Goal: Task Accomplishment & Management: Manage account settings

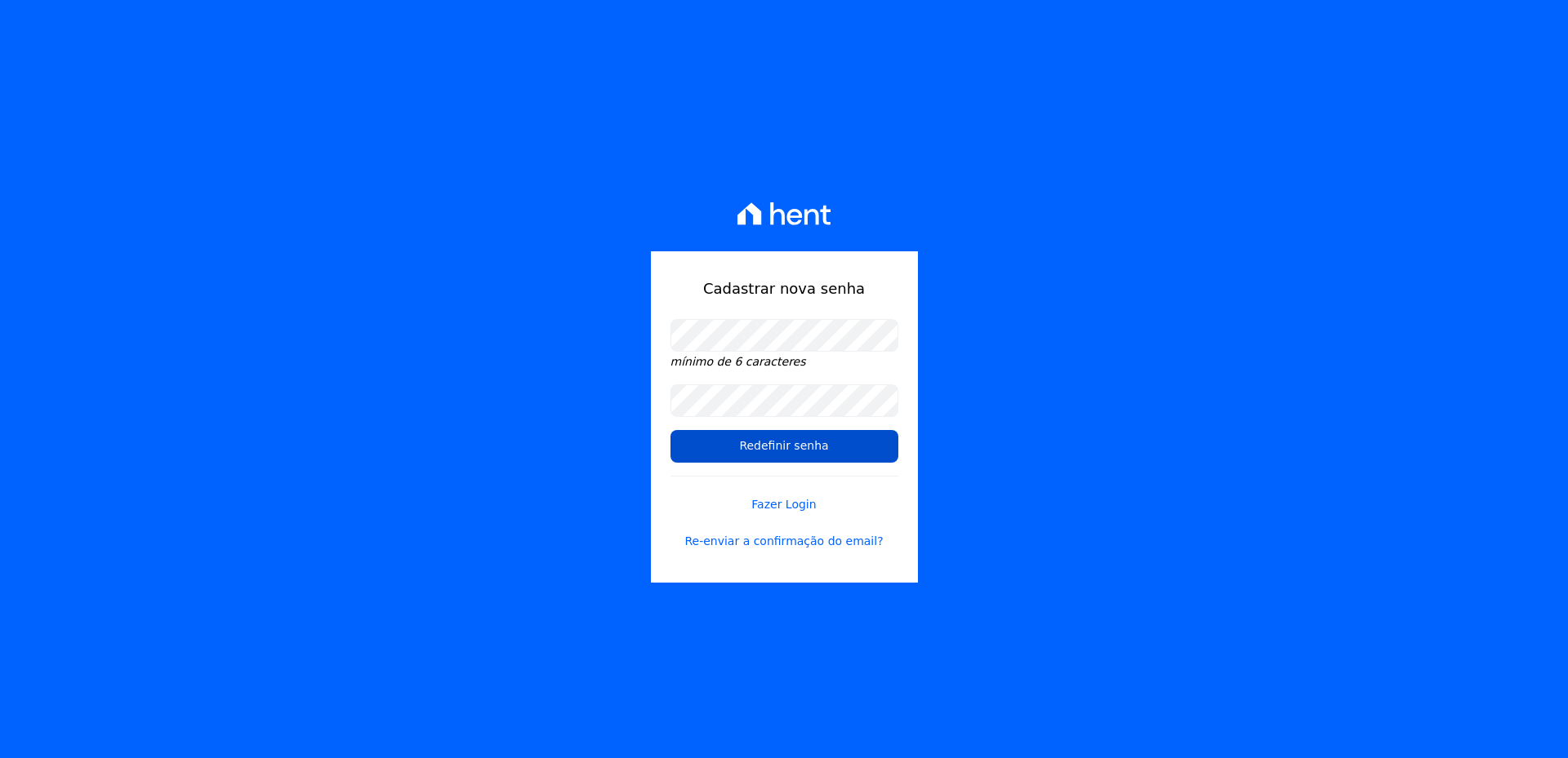
click at [839, 450] on input "Redefinir senha" at bounding box center [784, 446] width 228 height 33
click at [804, 447] on input "Redefinir senha" at bounding box center [784, 446] width 228 height 33
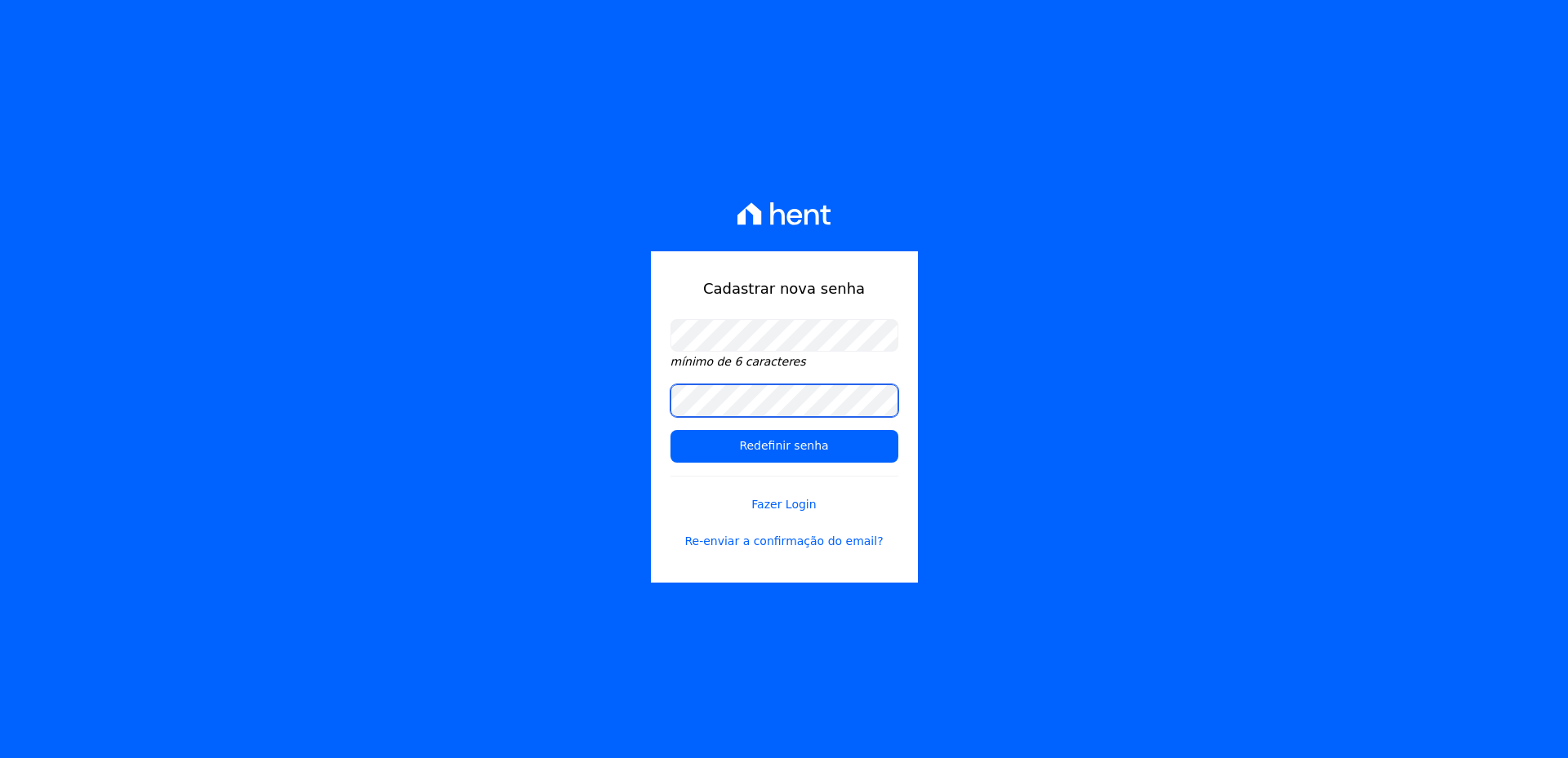
click at [613, 390] on div "Cadastrar nova senha mínimo de 6 caracteres Redefinir senha Fazer Login Re-envi…" at bounding box center [784, 379] width 1568 height 758
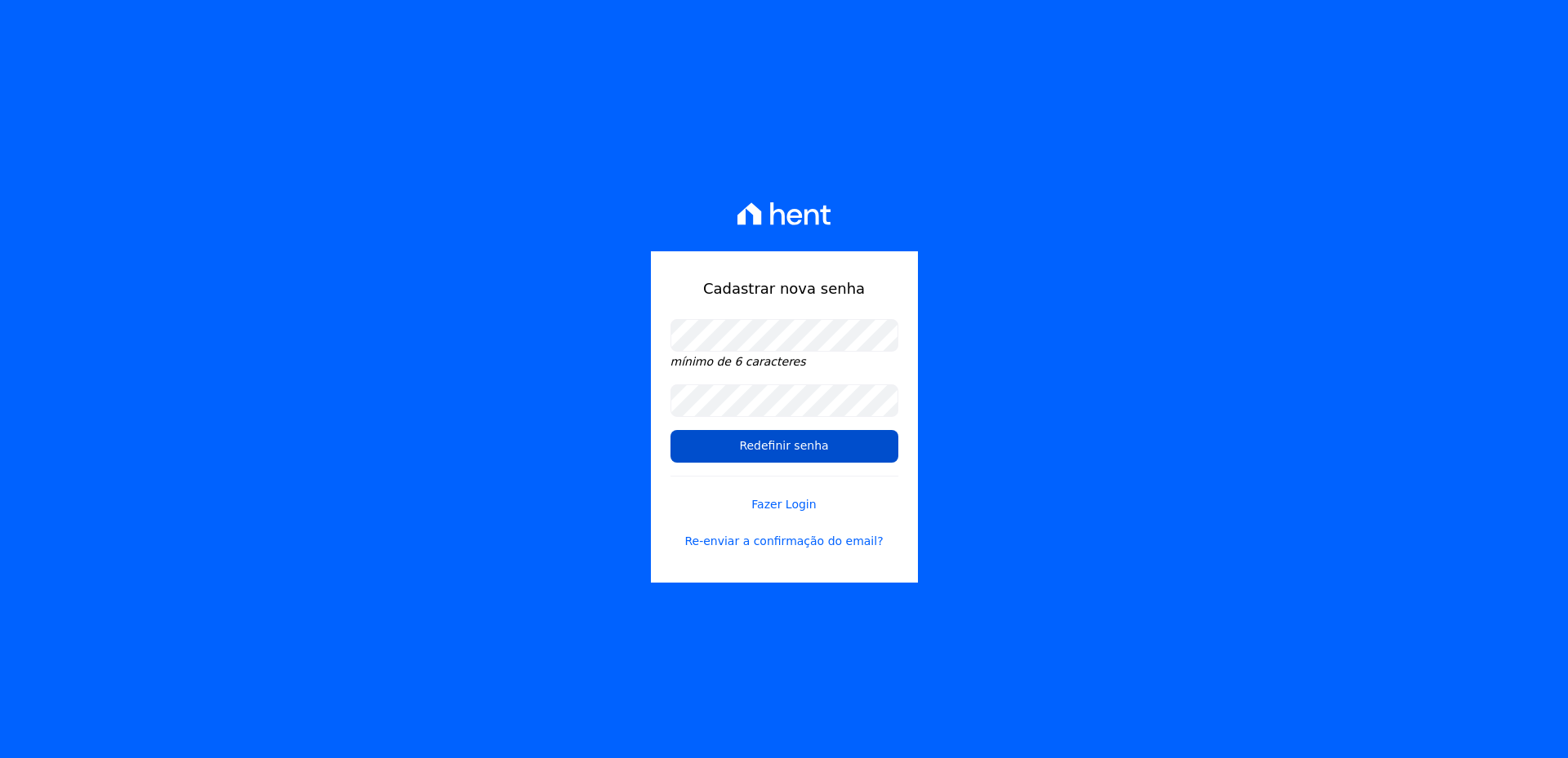
click at [788, 443] on input "Redefinir senha" at bounding box center [784, 446] width 228 height 33
click at [797, 496] on link "Fazer Login" at bounding box center [784, 494] width 228 height 38
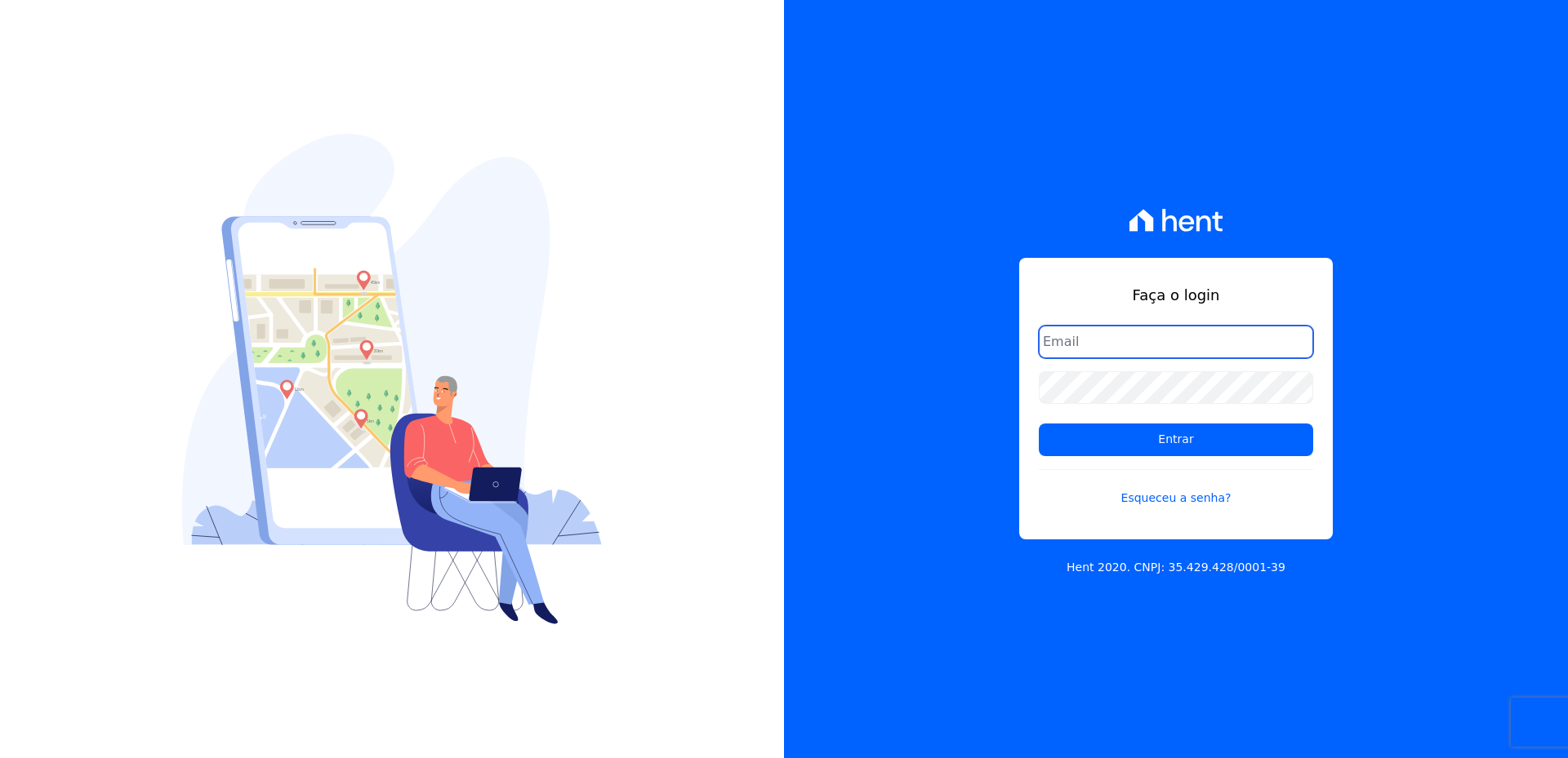
click at [1154, 344] on input "email" at bounding box center [1176, 342] width 274 height 33
type input "[PERSON_NAME][EMAIL_ADDRESS][DOMAIN_NAME]"
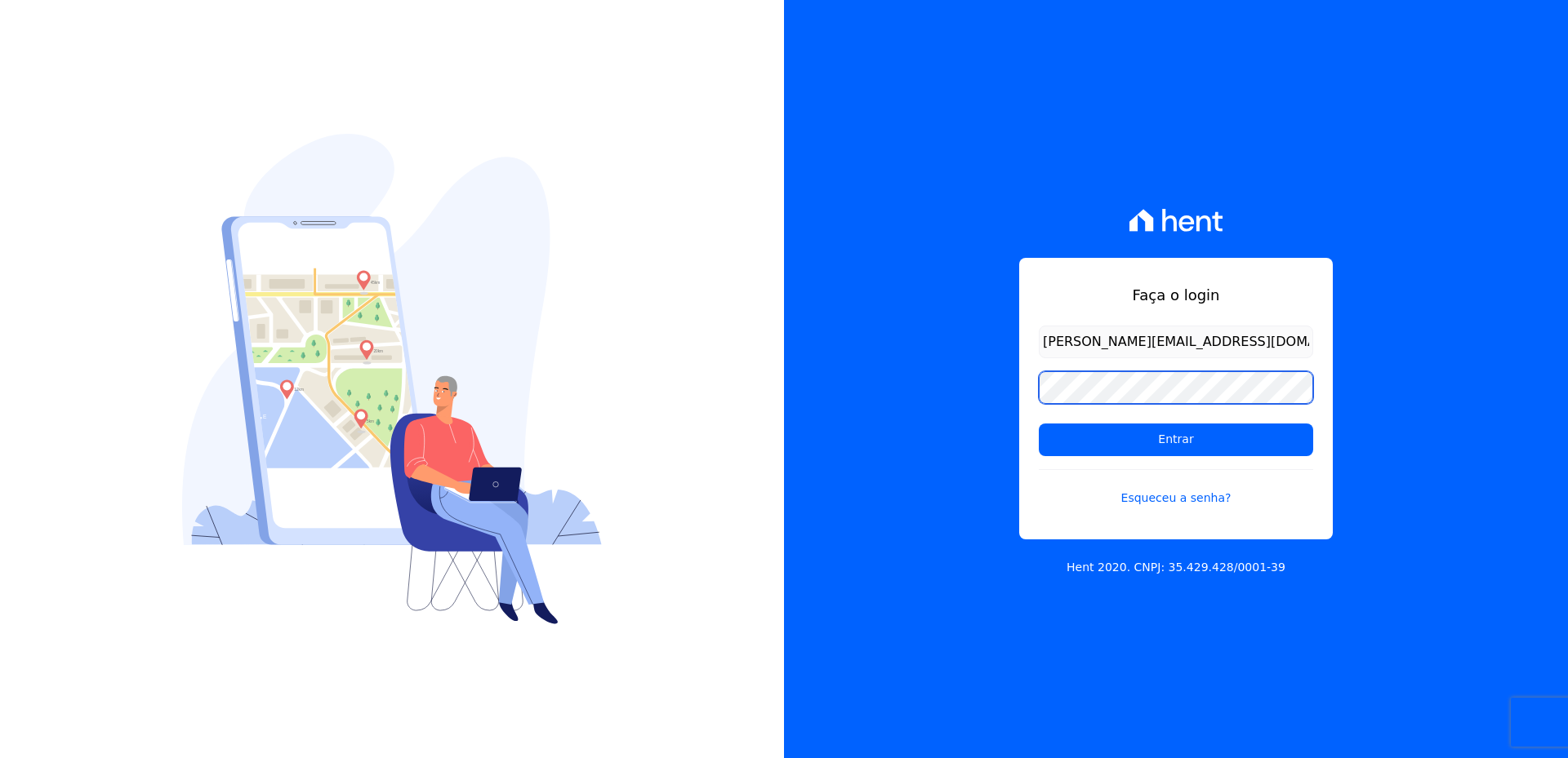
click at [1039, 424] on input "Entrar" at bounding box center [1176, 440] width 274 height 33
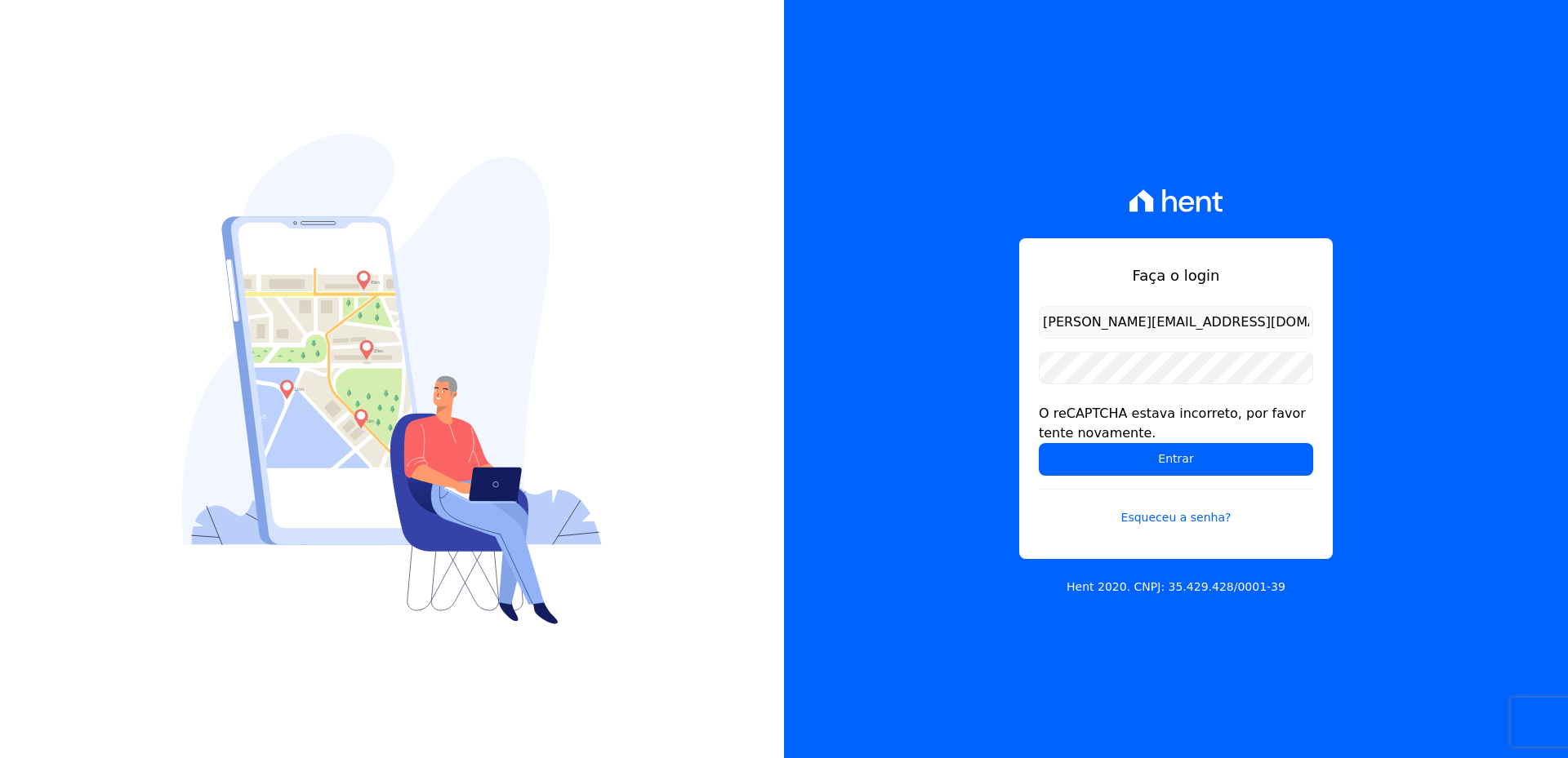
click at [1179, 433] on div "O reCAPTCHA estava incorreto, por favor tente novamente." at bounding box center [1176, 424] width 274 height 39
click at [1230, 467] on input "Entrar" at bounding box center [1176, 459] width 274 height 33
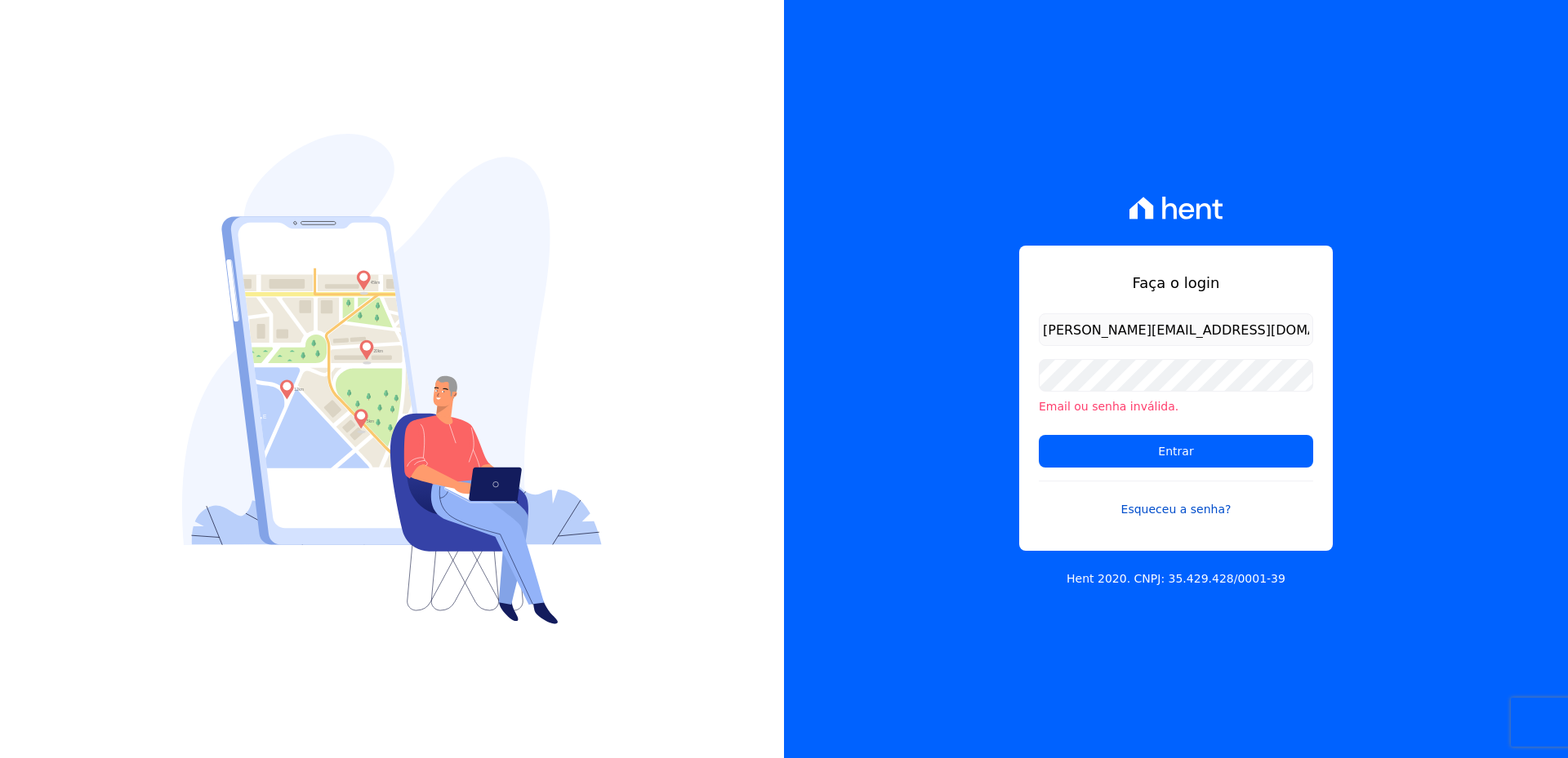
click at [1179, 506] on link "Esqueceu a senha?" at bounding box center [1176, 499] width 274 height 38
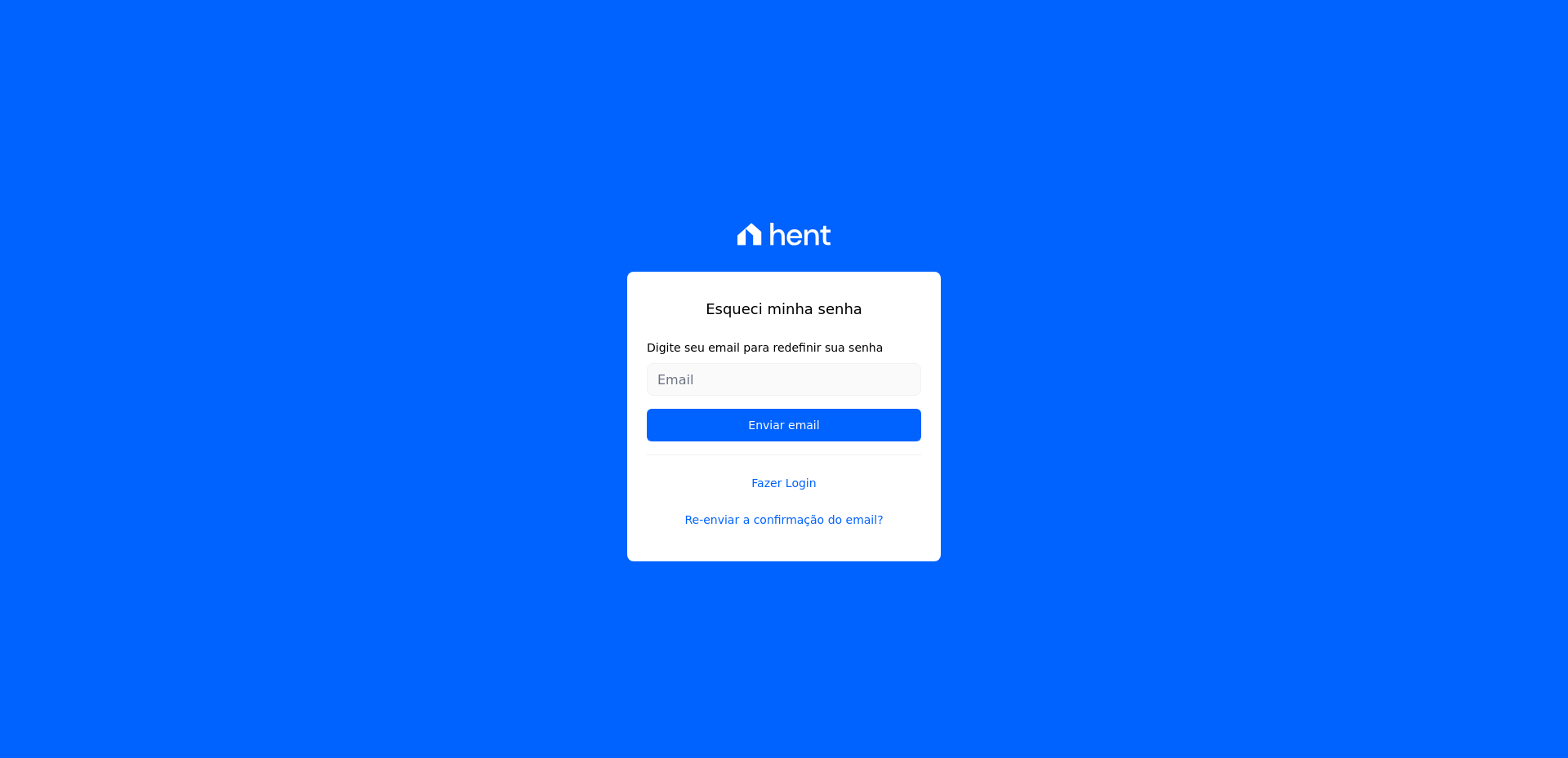
click at [783, 383] on input "Digite seu email para redefinir sua senha" at bounding box center [784, 379] width 274 height 33
type input "[PERSON_NAME][EMAIL_ADDRESS][DOMAIN_NAME]"
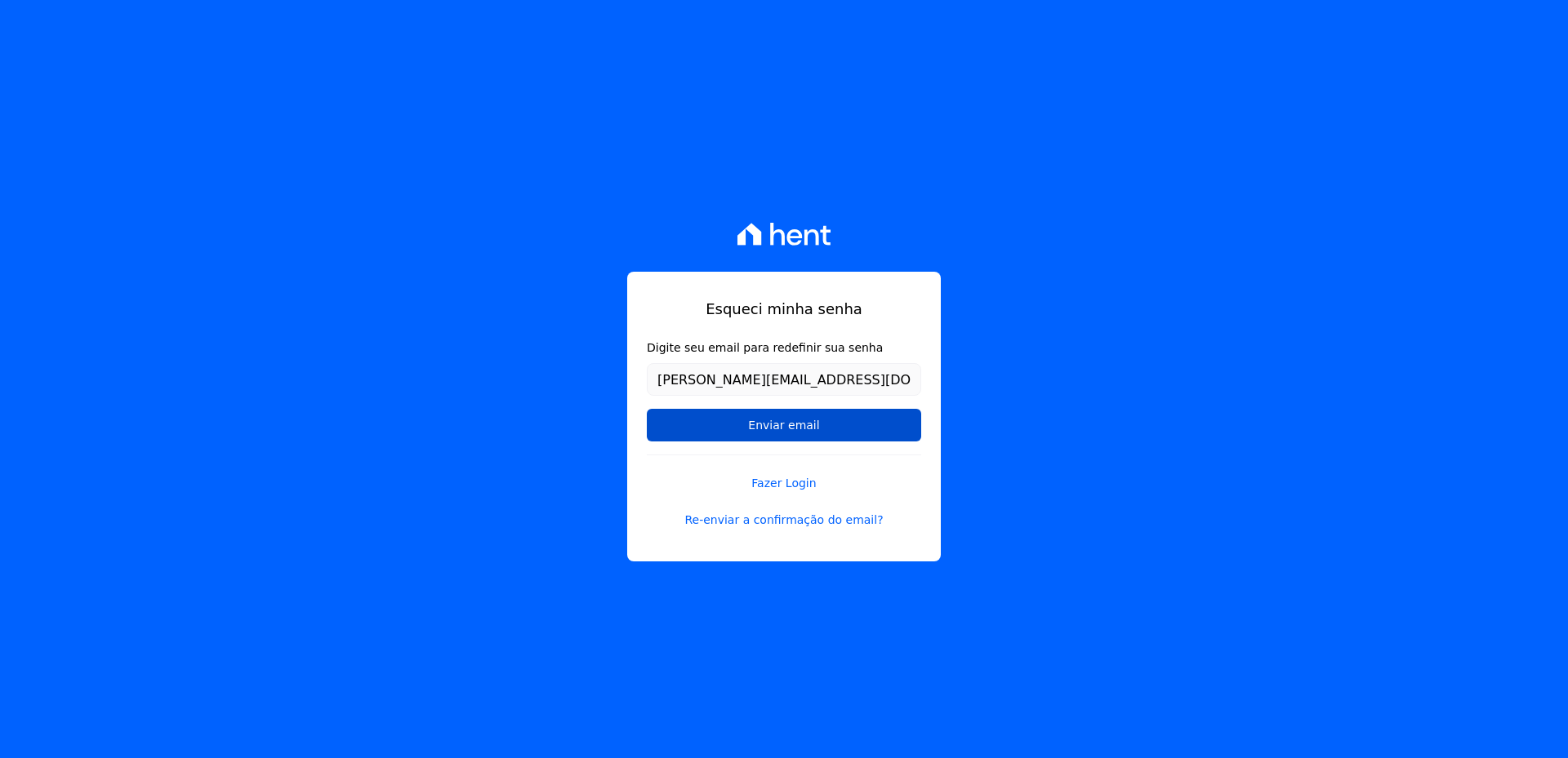
click at [722, 429] on input "Enviar email" at bounding box center [784, 425] width 274 height 33
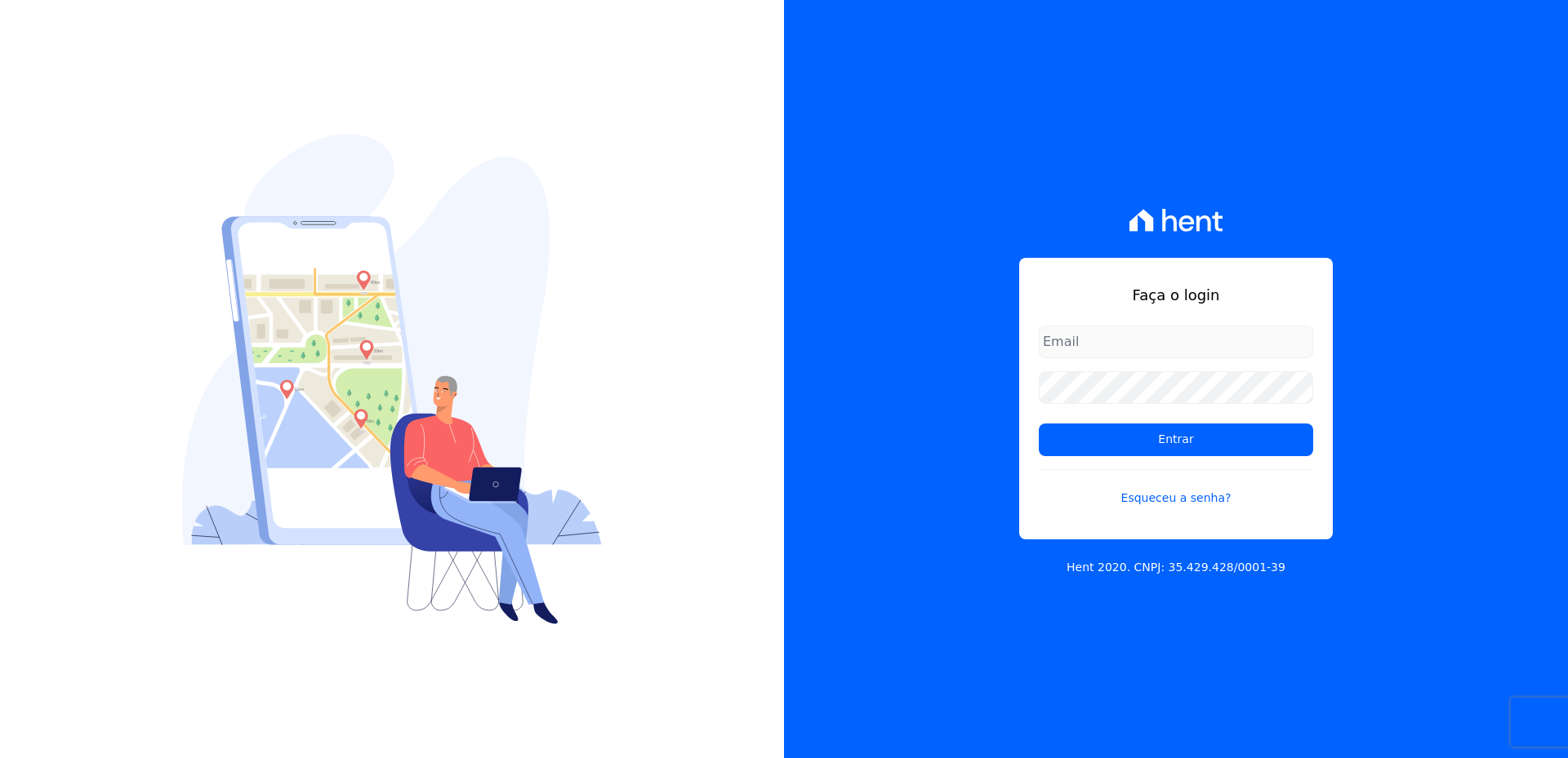
click at [1112, 338] on input "email" at bounding box center [1176, 342] width 274 height 33
type input "[PERSON_NAME][EMAIL_ADDRESS][DOMAIN_NAME]"
click at [1213, 413] on form "monica.bianeck@sejahype.com.br Entrar Esqueceu a senha?" at bounding box center [1176, 426] width 274 height 201
click at [1220, 360] on form "monica.bianeck@sejahype.com.br Entrar Esqueceu a senha?" at bounding box center [1176, 426] width 274 height 201
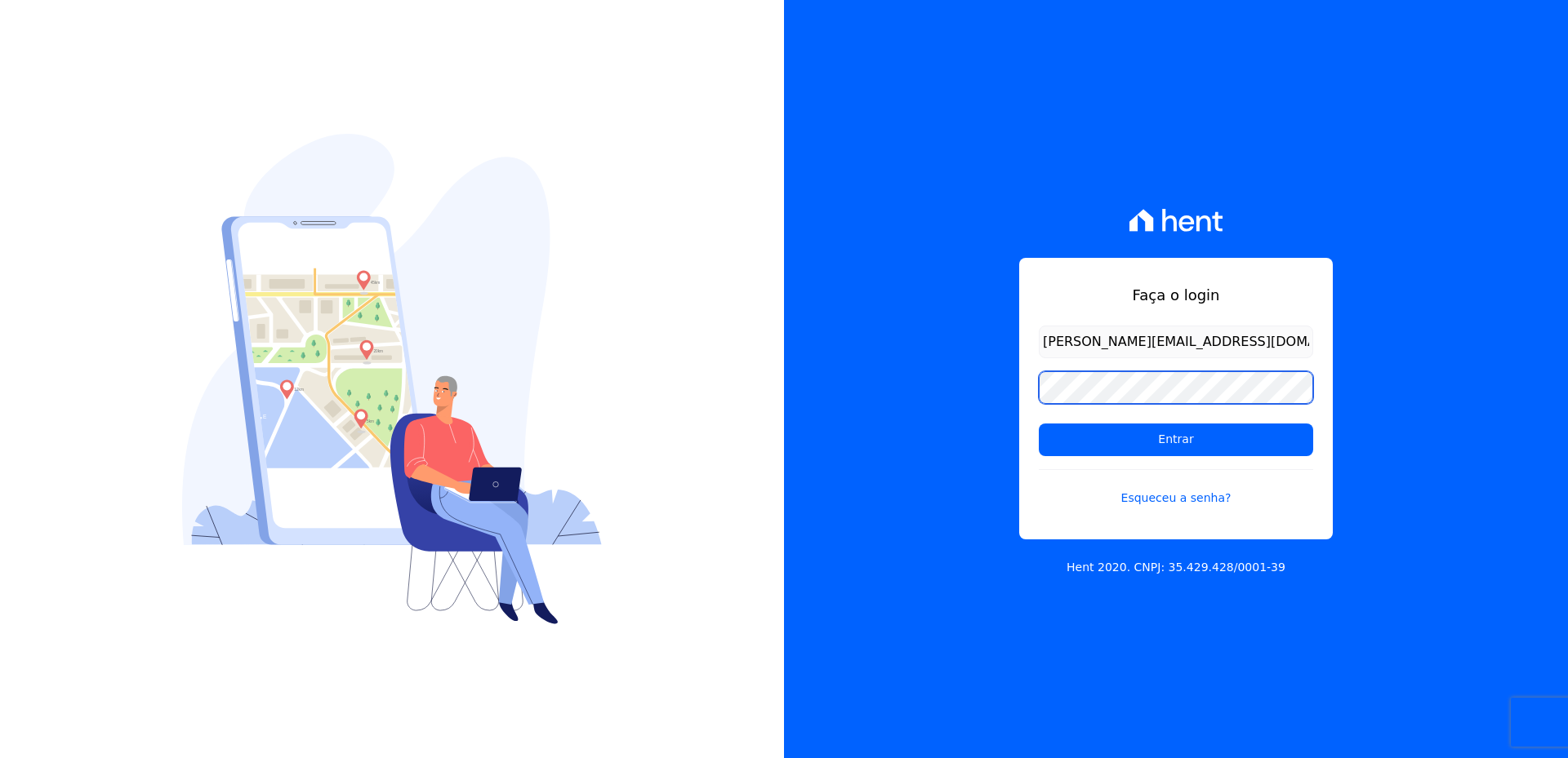
click at [1039, 424] on input "Entrar" at bounding box center [1176, 440] width 274 height 33
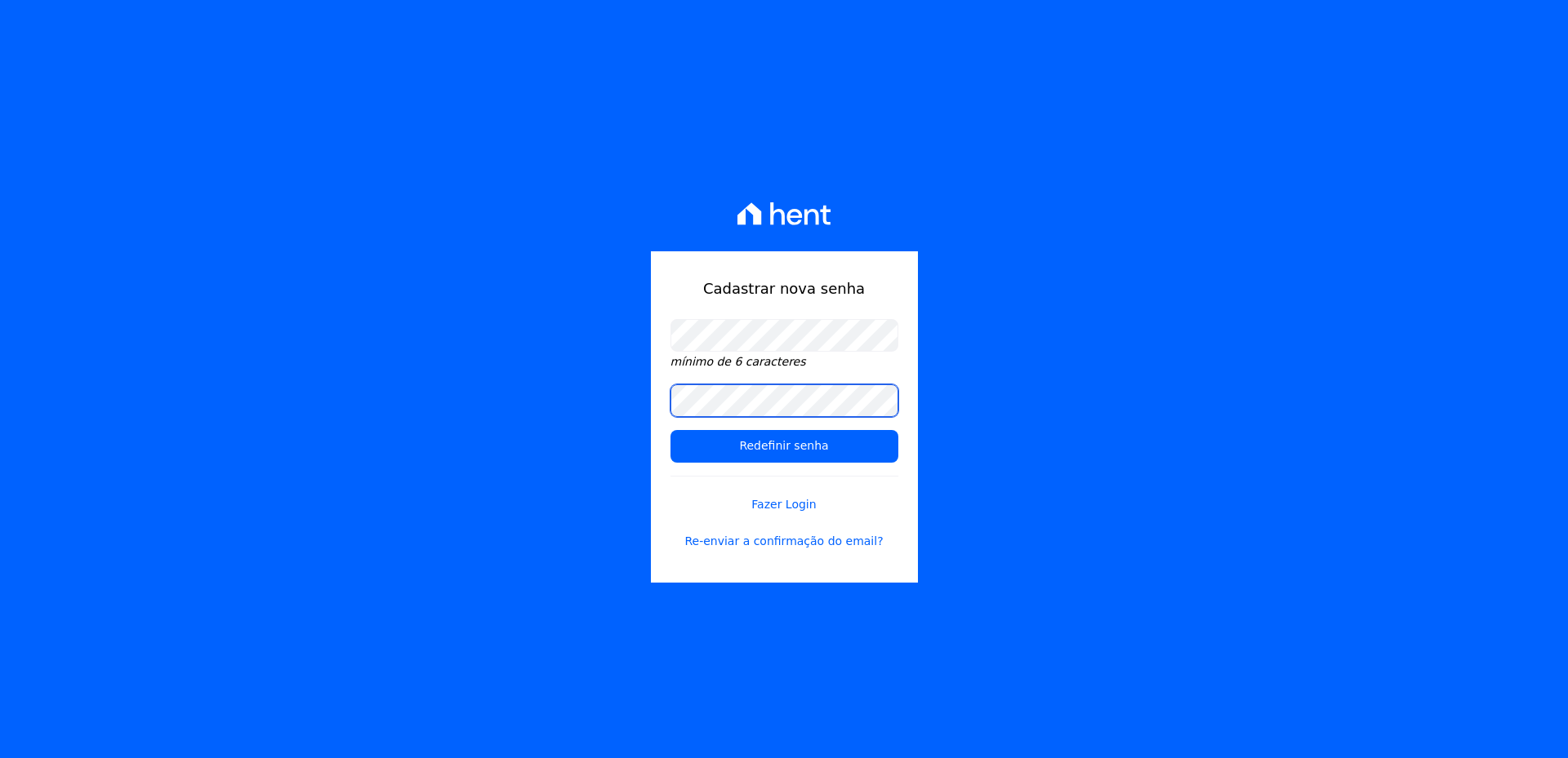
click at [670, 430] on input "Redefinir senha" at bounding box center [784, 446] width 228 height 33
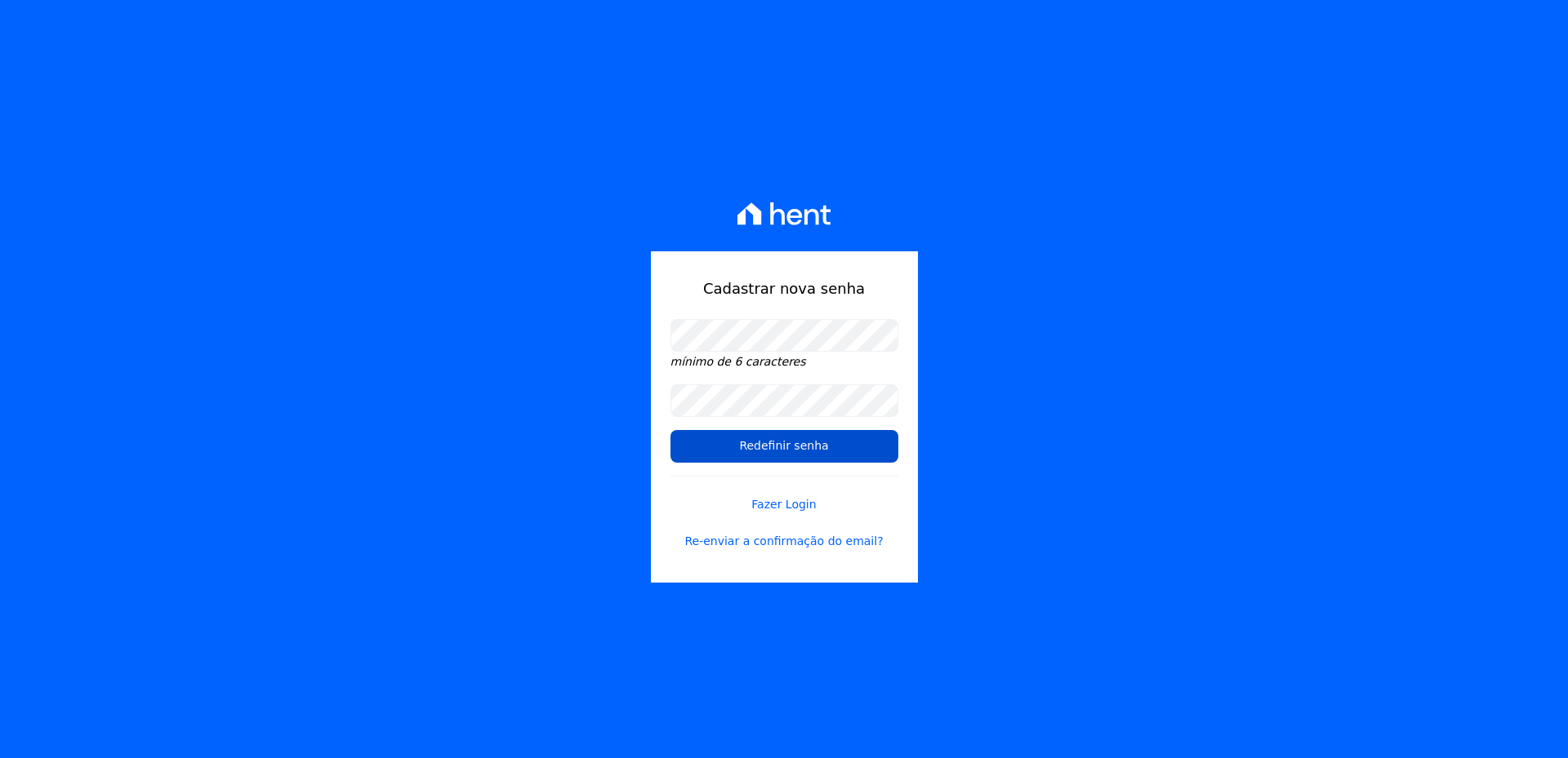
click at [820, 459] on input "Redefinir senha" at bounding box center [784, 446] width 228 height 33
click at [784, 443] on input "Redefinir senha" at bounding box center [784, 446] width 228 height 33
click at [773, 436] on input "Redefinir senha" at bounding box center [784, 446] width 228 height 33
click at [773, 441] on input "Redefinir senha" at bounding box center [784, 446] width 228 height 33
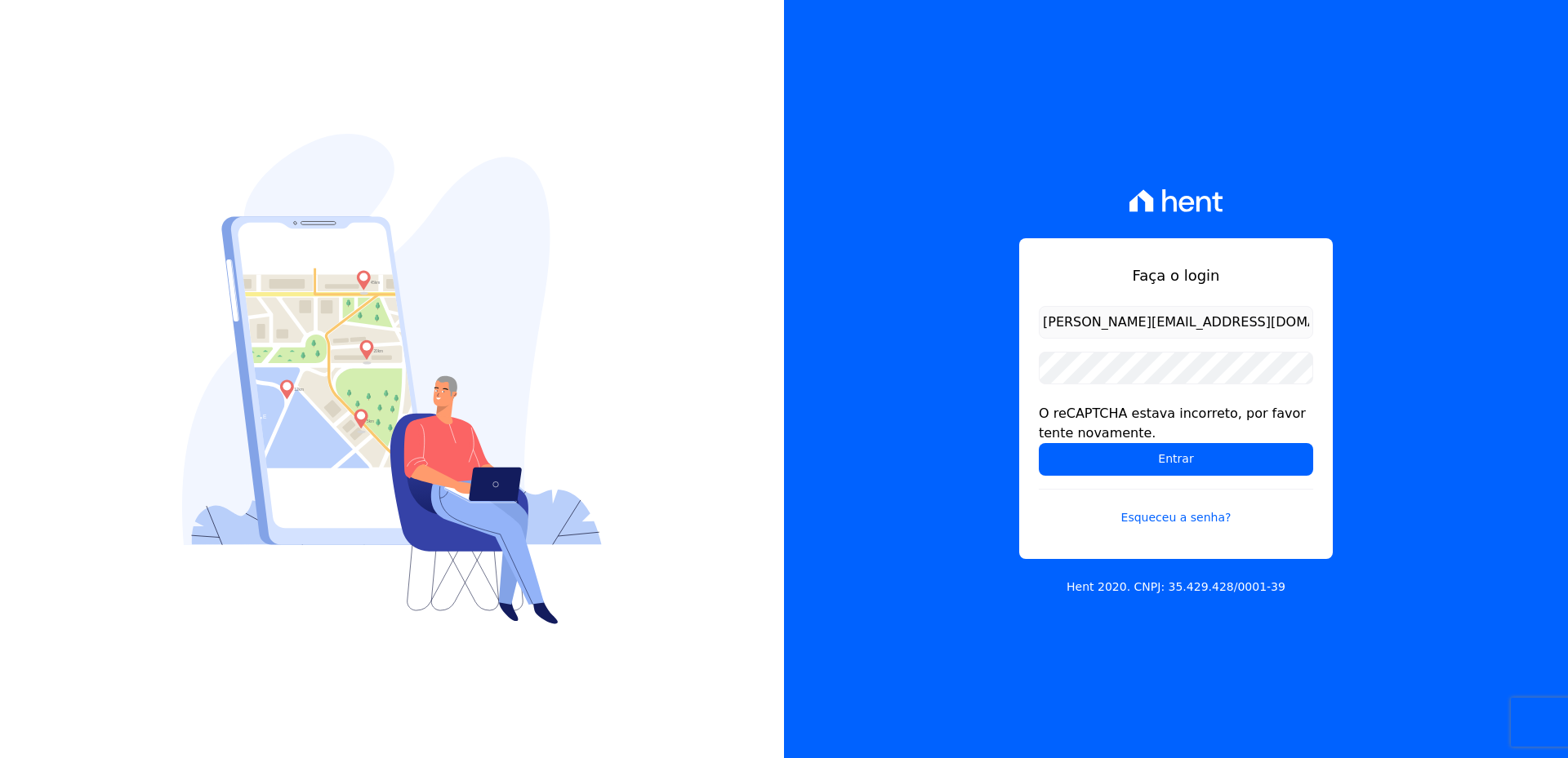
click at [1191, 429] on div "O reCAPTCHA estava incorreto, por favor tente novamente." at bounding box center [1176, 424] width 274 height 39
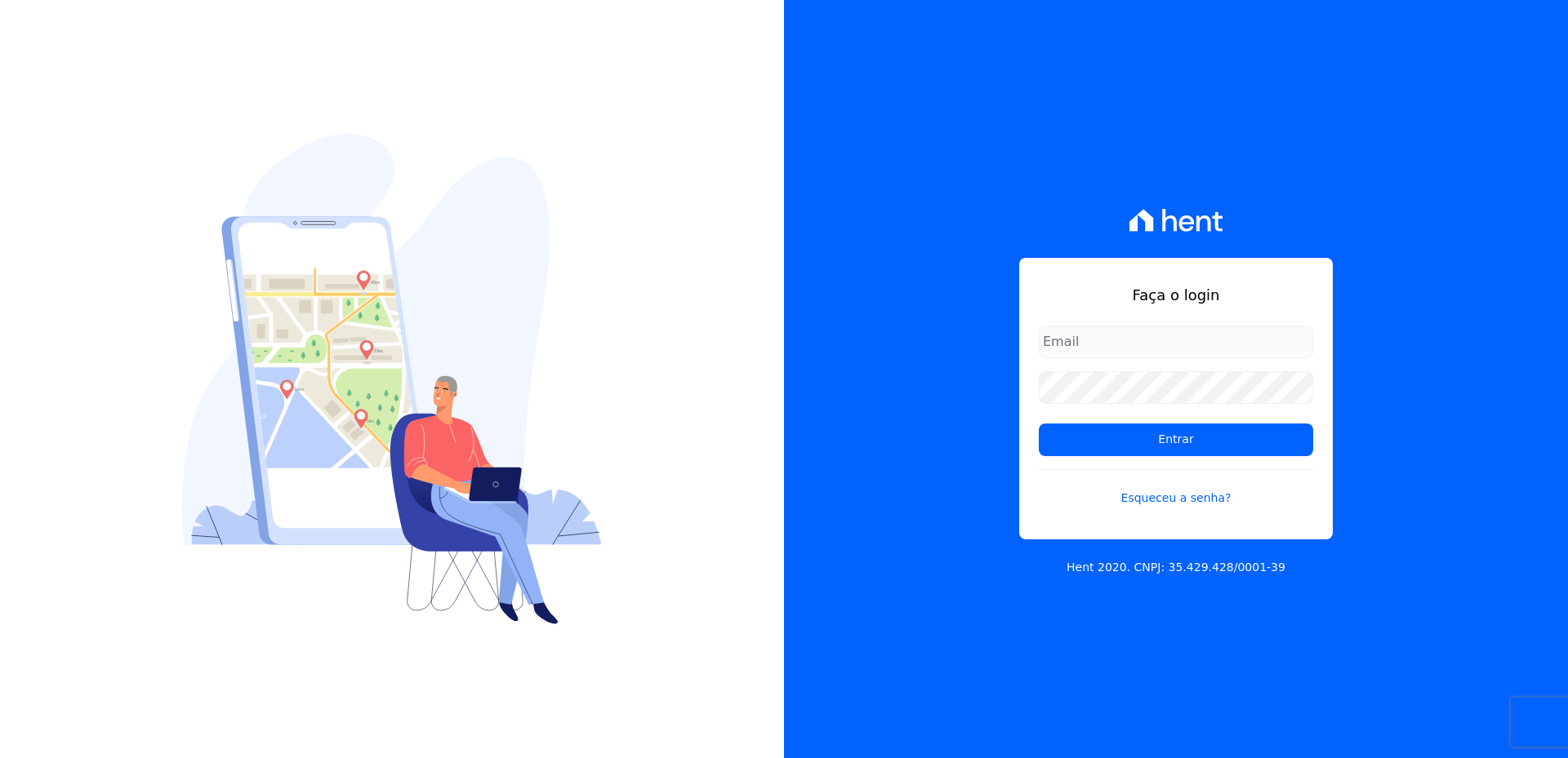
click at [1129, 350] on input "email" at bounding box center [1176, 342] width 274 height 33
